Goal: Information Seeking & Learning: Learn about a topic

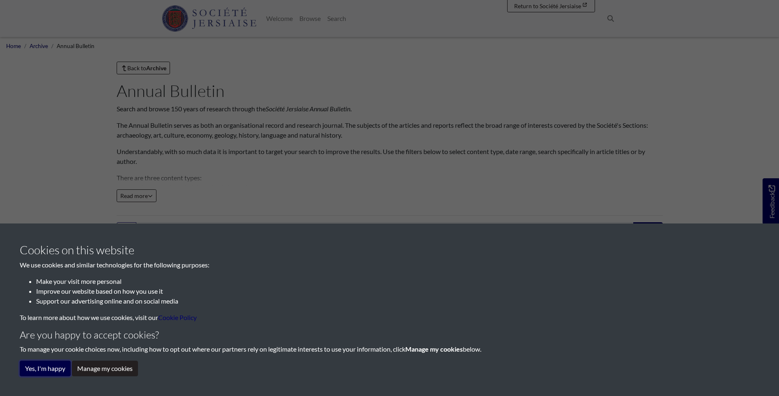
click at [42, 374] on button "Yes, I'm happy" at bounding box center [45, 369] width 51 height 16
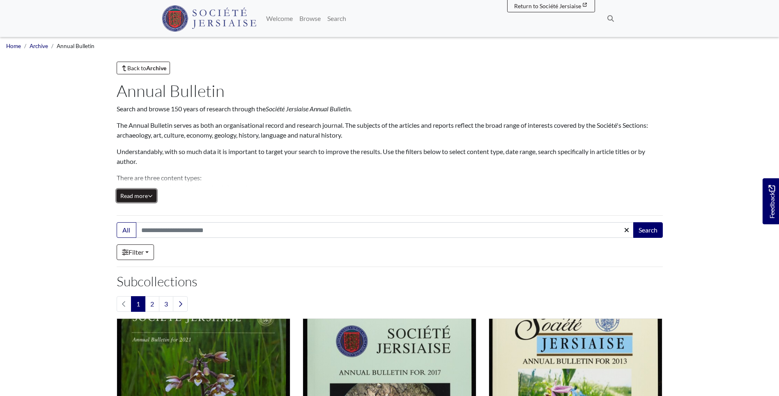
click at [150, 198] on icon "Read all of the content" at bounding box center [150, 196] width 5 height 6
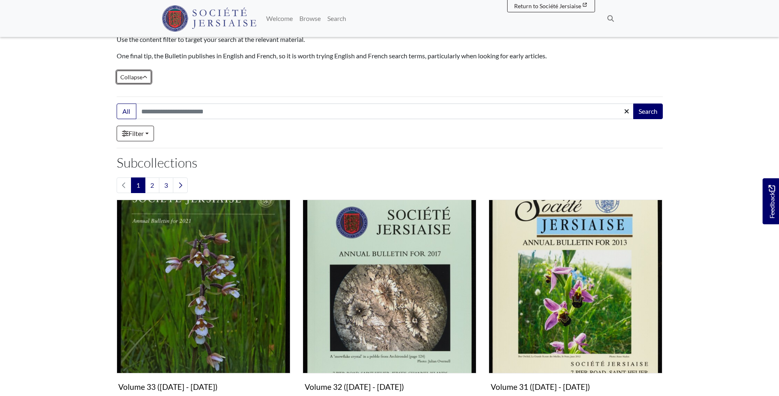
scroll to position [205, 0]
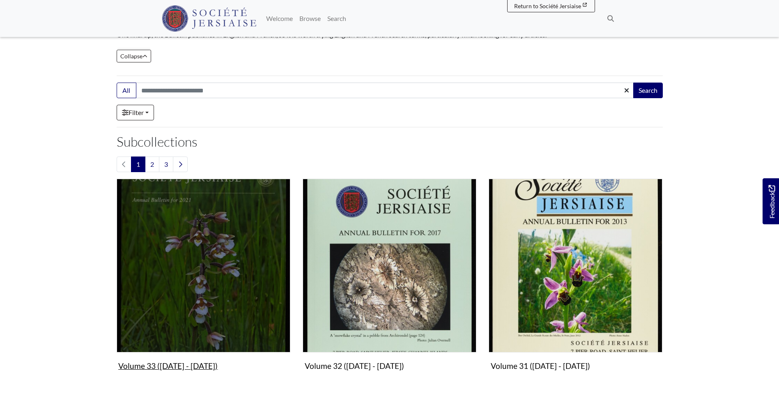
click at [244, 291] on img "Subcollection" at bounding box center [204, 266] width 174 height 174
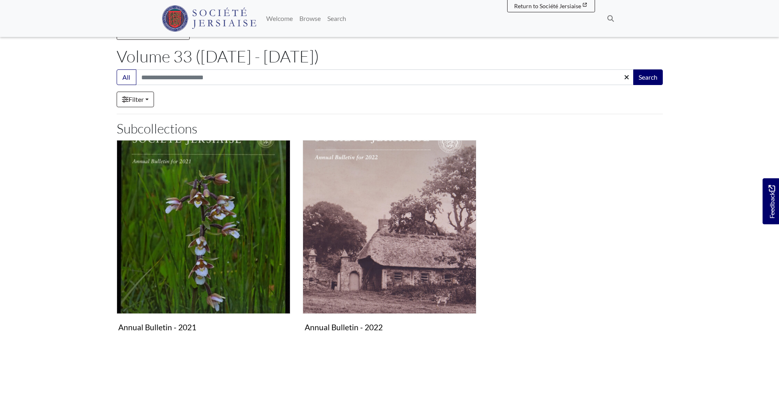
scroll to position [82, 0]
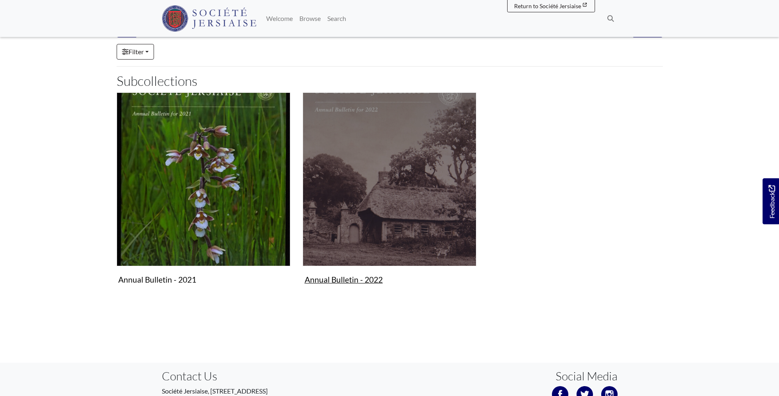
click at [347, 279] on figure "Annual Bulletin - 2022 Collection" at bounding box center [390, 190] width 174 height 196
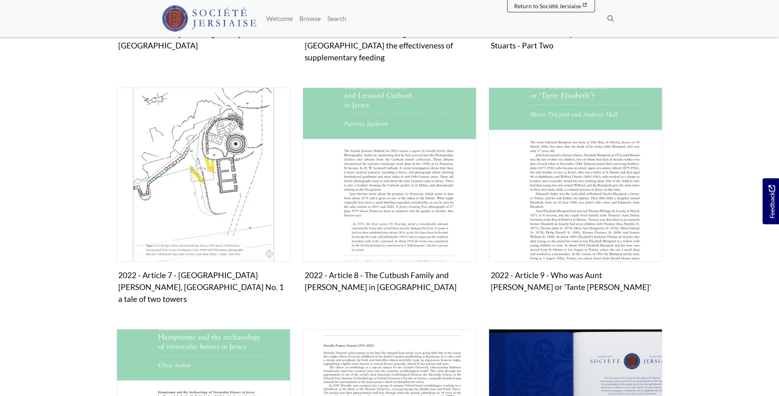
scroll to position [534, 0]
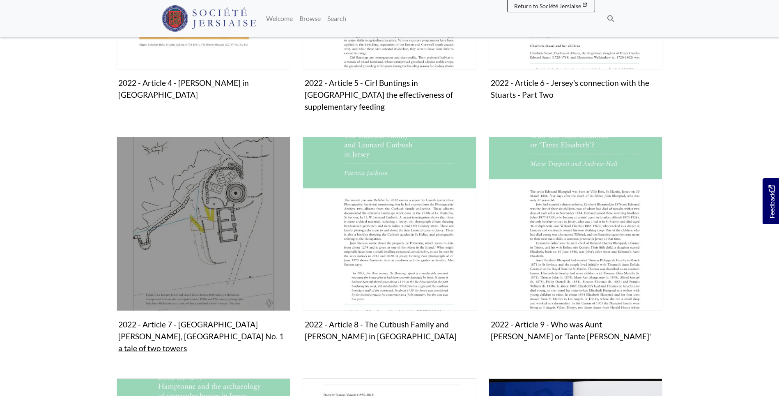
click at [204, 313] on figure "2022 - Article 7 - La Rocque Tower, Grouville No. 1 a tale of two towers Collec…" at bounding box center [204, 246] width 174 height 219
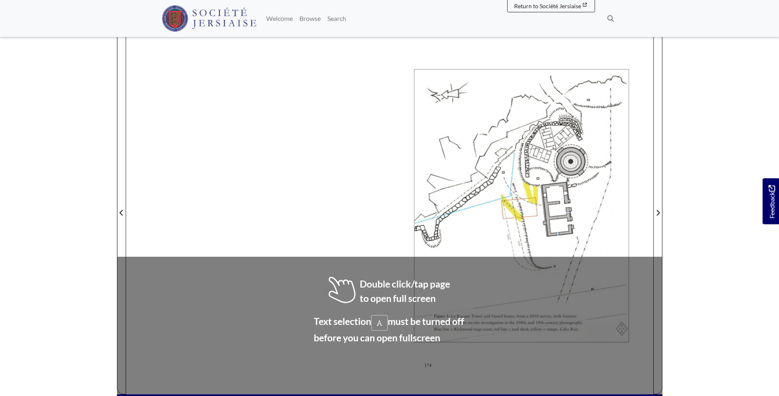
scroll to position [164, 0]
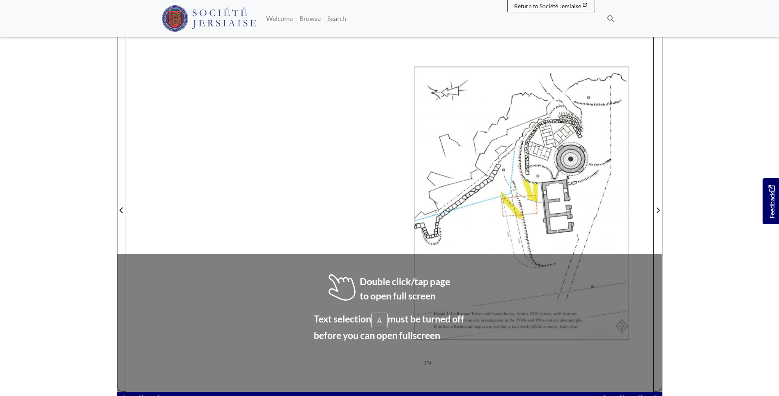
click at [412, 162] on div at bounding box center [522, 205] width 264 height 373
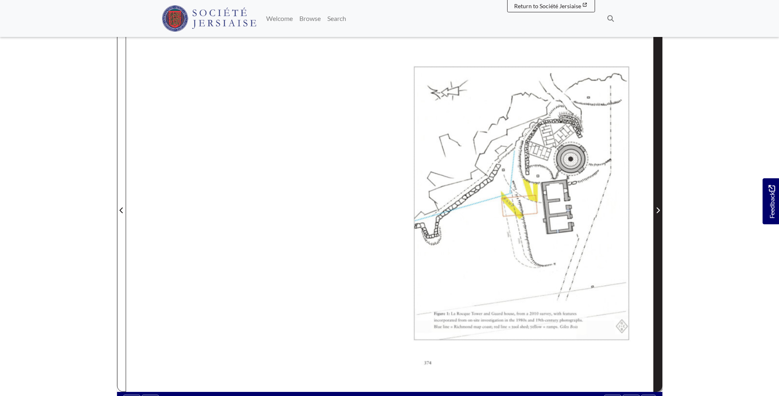
click at [659, 207] on icon "Next Page" at bounding box center [658, 210] width 3 height 6
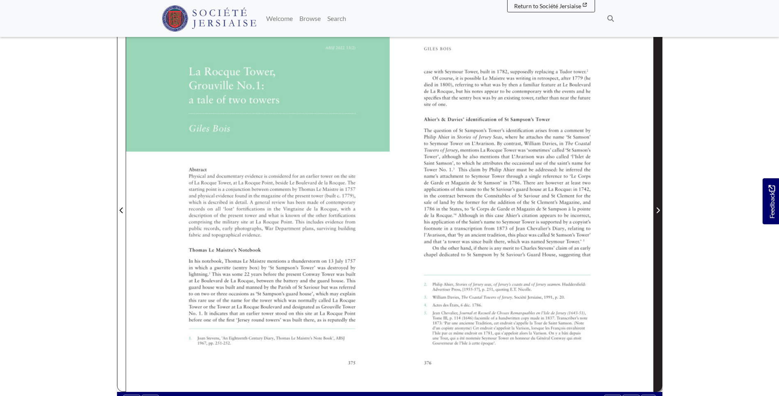
click at [657, 205] on span "Next Page" at bounding box center [658, 210] width 8 height 10
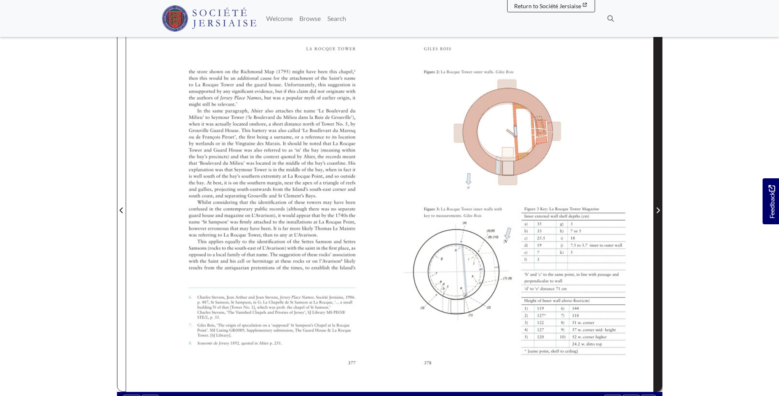
click at [657, 205] on span "Next Page" at bounding box center [658, 210] width 8 height 10
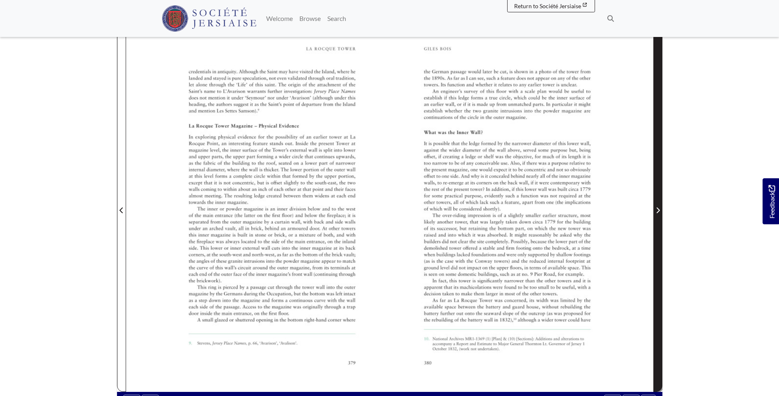
click at [657, 205] on span "Next Page" at bounding box center [658, 210] width 8 height 10
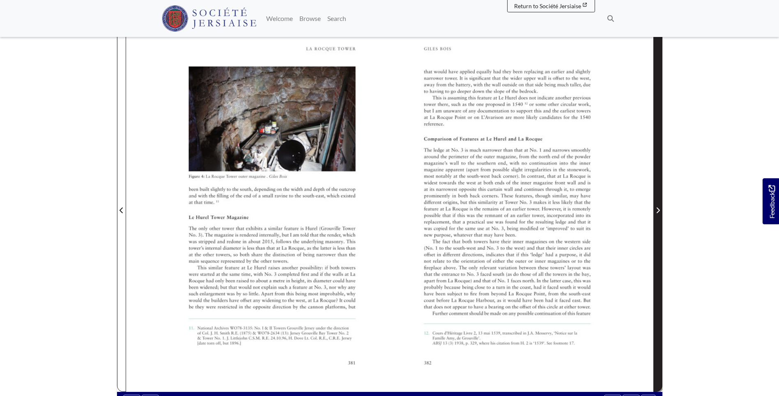
click at [656, 207] on icon "Next Page" at bounding box center [658, 210] width 4 height 7
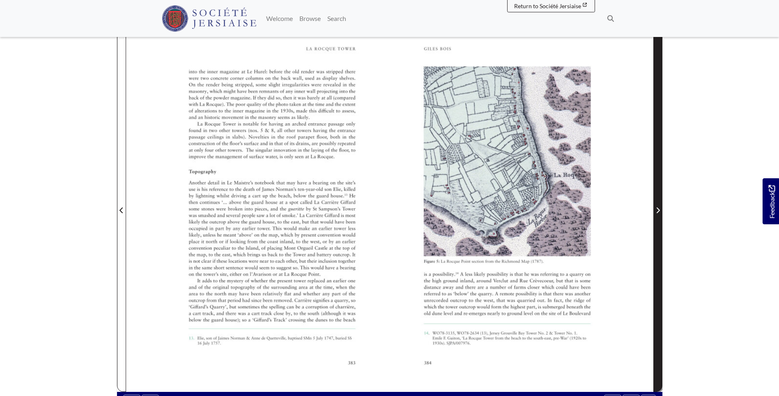
click at [656, 207] on icon "Next Page" at bounding box center [658, 210] width 4 height 7
